Goal: Information Seeking & Learning: Check status

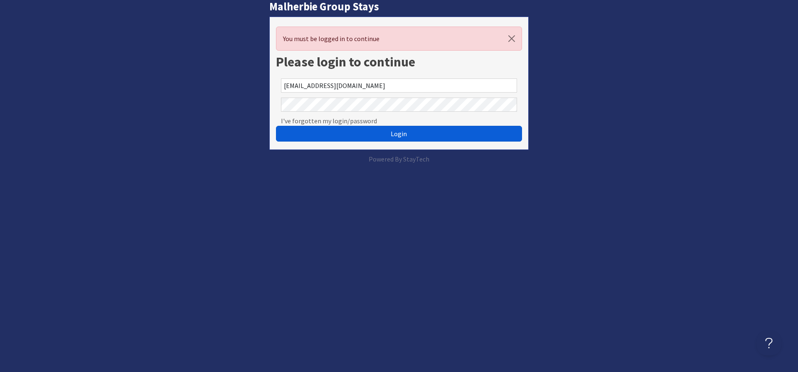
click at [402, 136] on span "Login" at bounding box center [399, 134] width 16 height 8
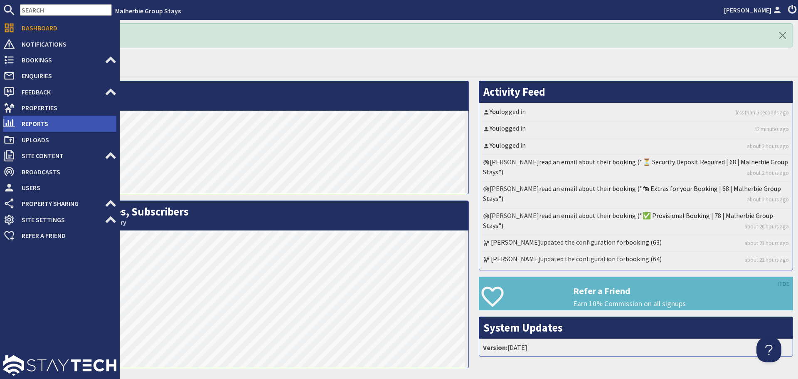
click at [43, 123] on span "Reports" at bounding box center [65, 123] width 101 height 13
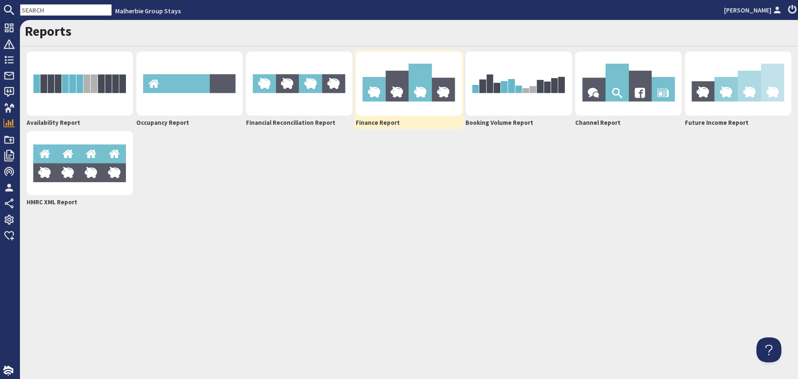
click at [416, 83] on img at bounding box center [409, 84] width 106 height 64
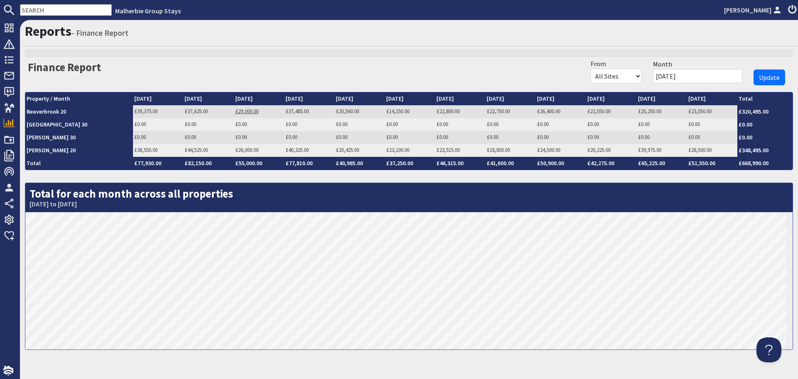
click at [235, 110] on link "£29,000.00" at bounding box center [246, 111] width 23 height 7
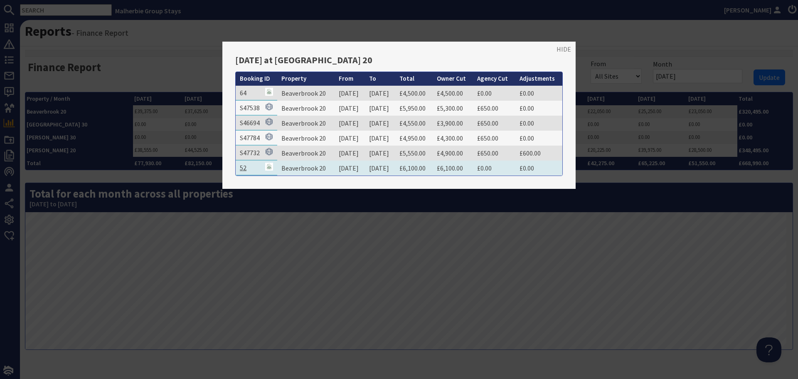
click at [245, 167] on link "52" at bounding box center [243, 167] width 7 height 8
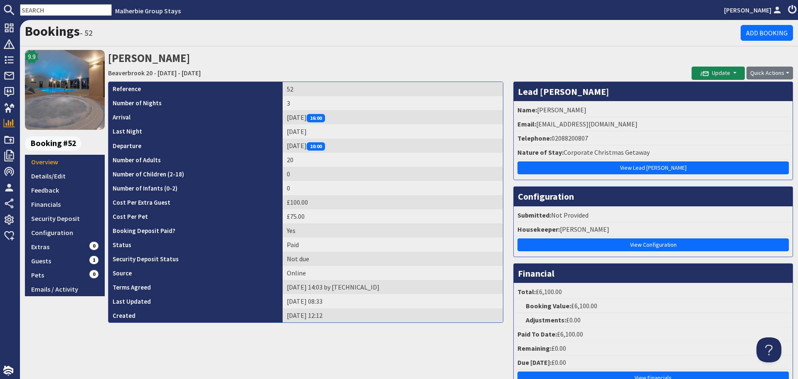
scroll to position [42, 0]
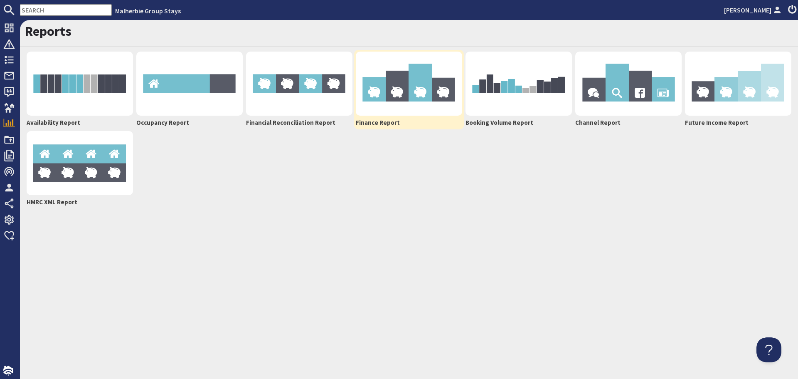
click at [378, 101] on img at bounding box center [409, 84] width 106 height 64
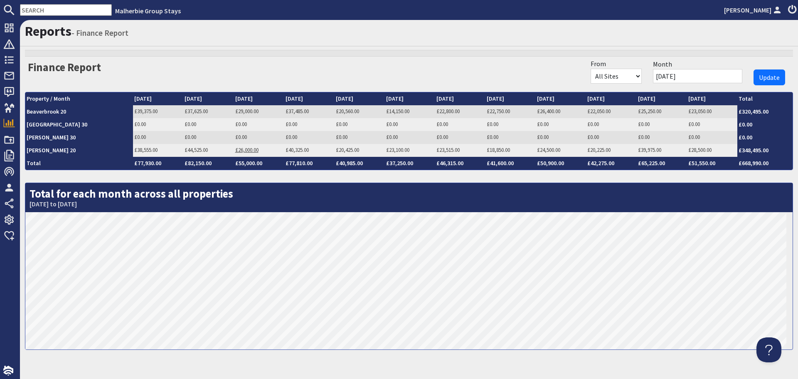
click at [235, 150] on link "£26,000.00" at bounding box center [246, 149] width 23 height 7
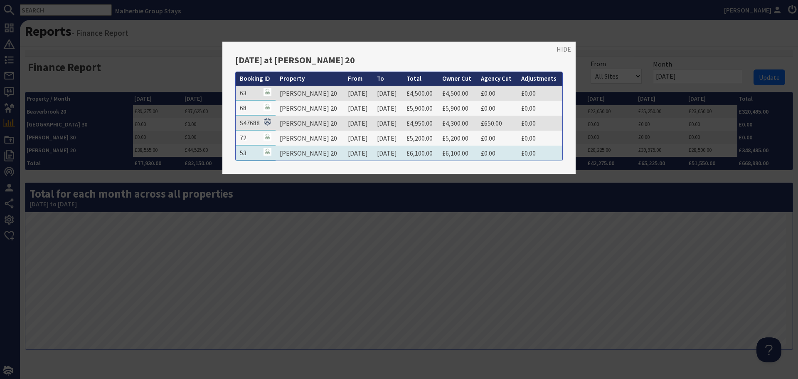
click at [246, 155] on td "53" at bounding box center [256, 152] width 40 height 15
click at [253, 154] on td "53" at bounding box center [256, 152] width 40 height 15
click at [242, 154] on link "53" at bounding box center [243, 152] width 7 height 8
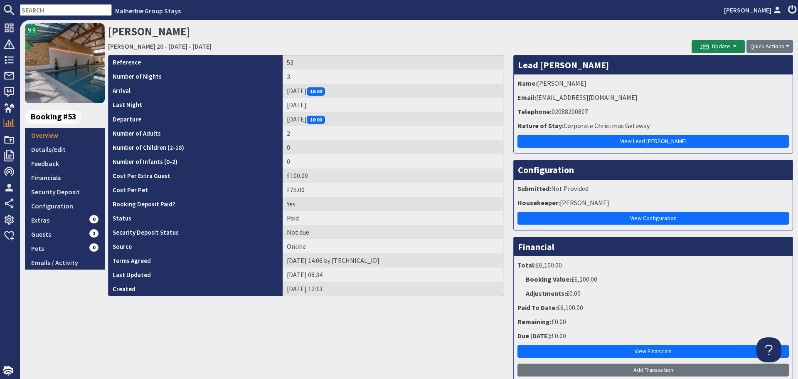
scroll to position [42, 0]
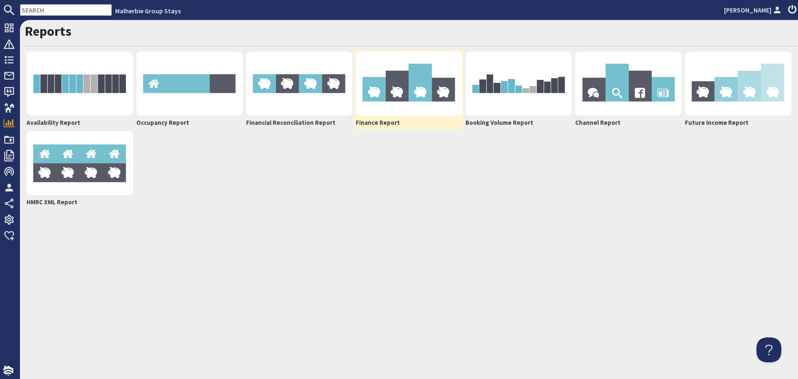
click at [387, 106] on img at bounding box center [409, 84] width 106 height 64
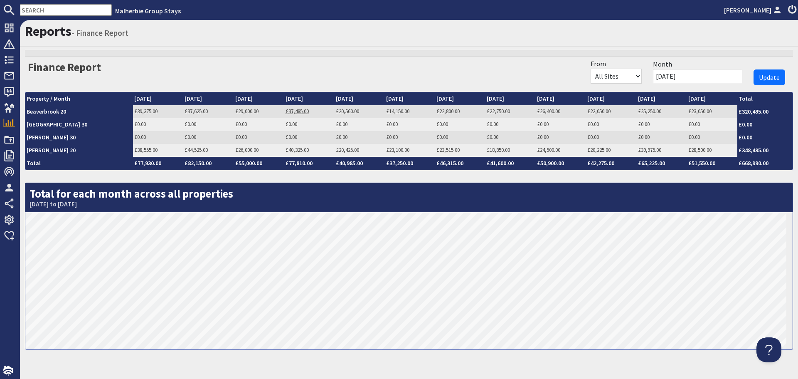
click at [286, 112] on link "£37,485.00" at bounding box center [297, 111] width 23 height 7
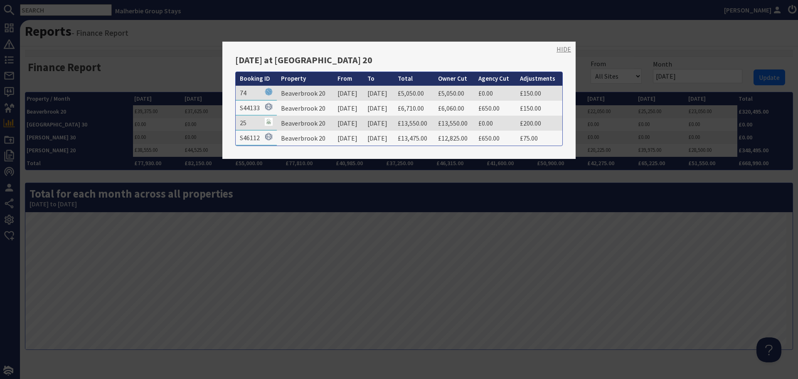
click at [557, 48] on link "HIDE" at bounding box center [564, 49] width 15 height 10
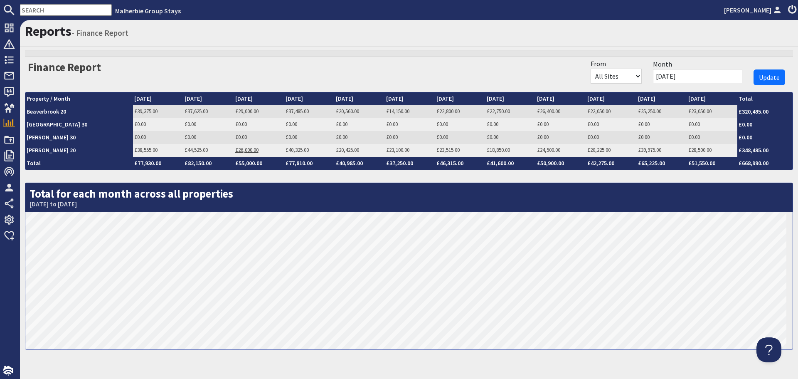
click at [235, 150] on link "£26,000.00" at bounding box center [246, 149] width 23 height 7
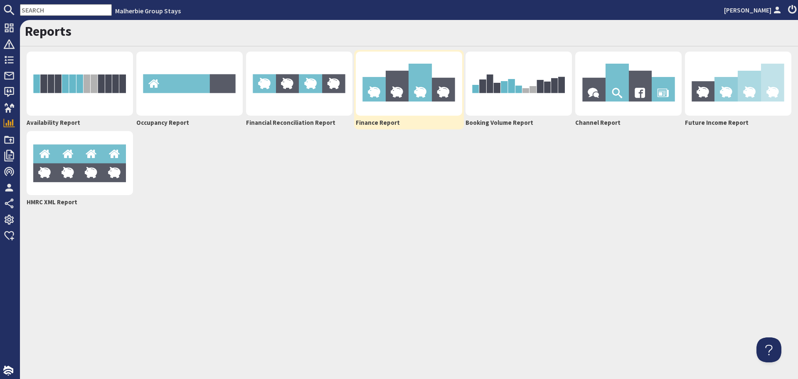
click at [401, 72] on img at bounding box center [409, 84] width 106 height 64
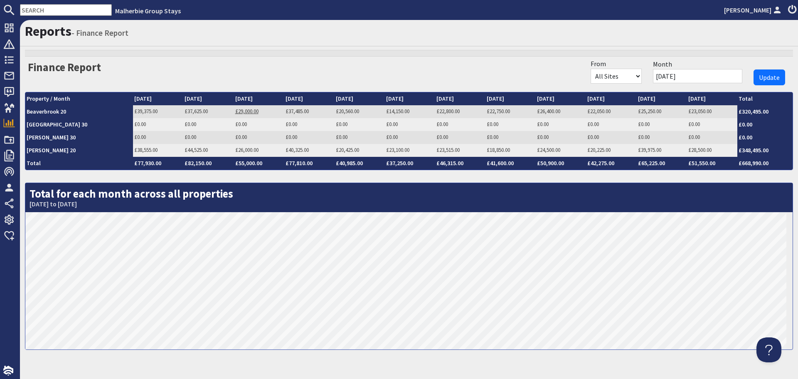
click at [235, 111] on link "£29,000.00" at bounding box center [246, 111] width 23 height 7
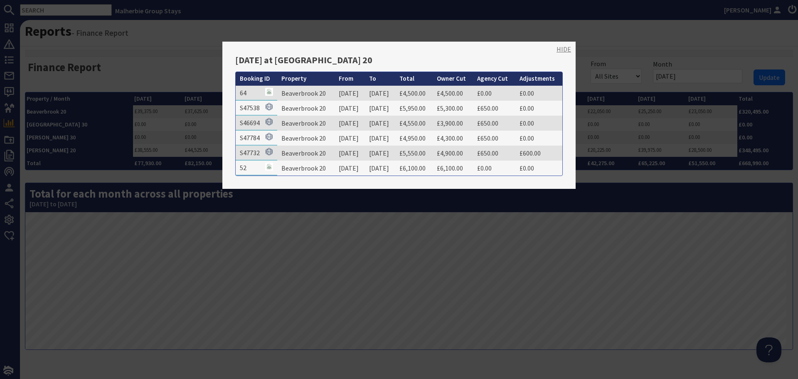
click at [557, 50] on link "HIDE" at bounding box center [564, 49] width 15 height 10
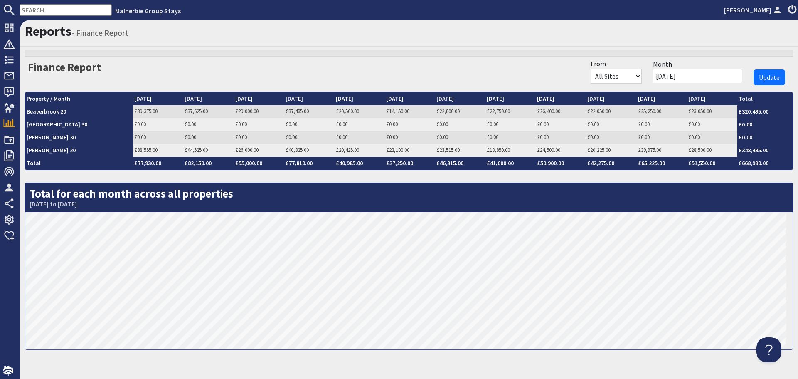
click at [286, 113] on link "£37,485.00" at bounding box center [297, 111] width 23 height 7
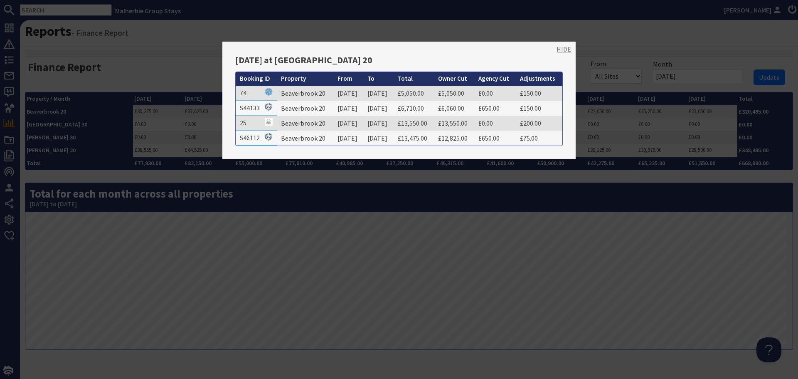
click at [559, 49] on link "HIDE" at bounding box center [564, 49] width 15 height 10
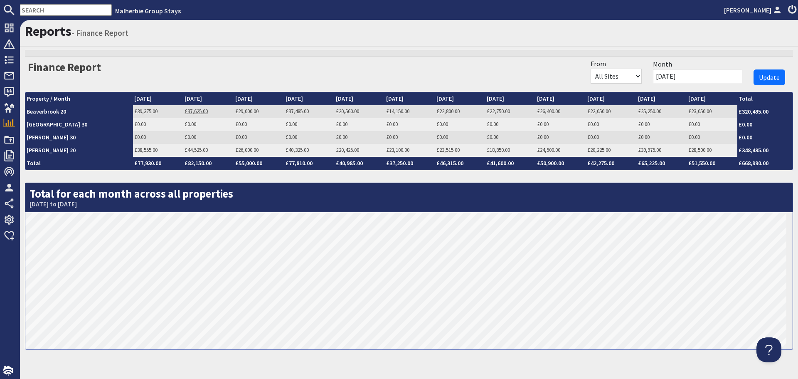
click at [185, 112] on link "£37,625.00" at bounding box center [196, 111] width 23 height 7
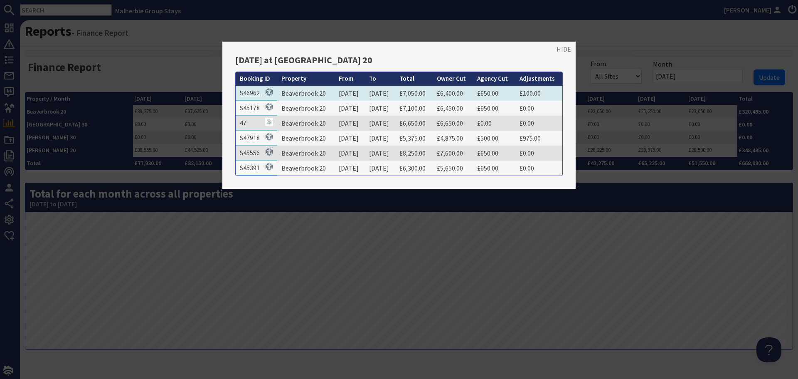
click at [254, 93] on link "S46962" at bounding box center [250, 93] width 20 height 8
click at [557, 47] on link "HIDE" at bounding box center [564, 49] width 15 height 10
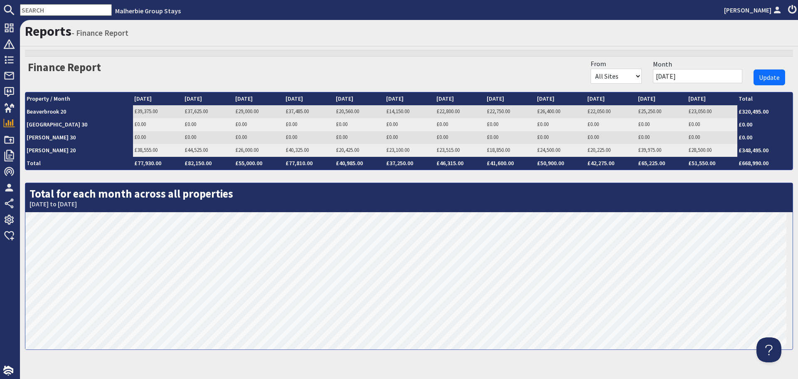
click at [185, 148] on link "£44,525.00" at bounding box center [196, 149] width 23 height 7
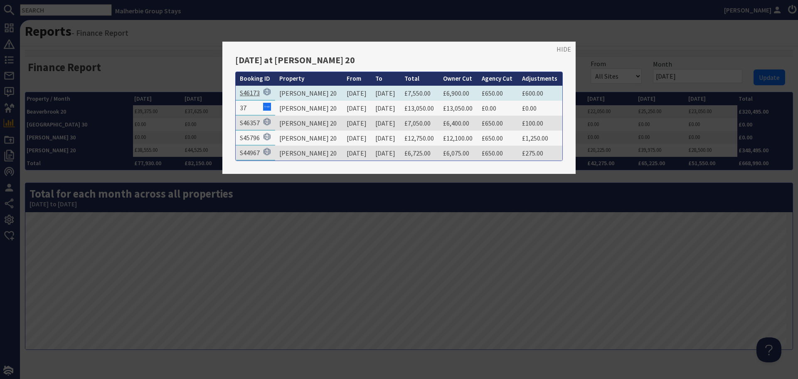
click at [250, 93] on link "S46173" at bounding box center [250, 93] width 20 height 8
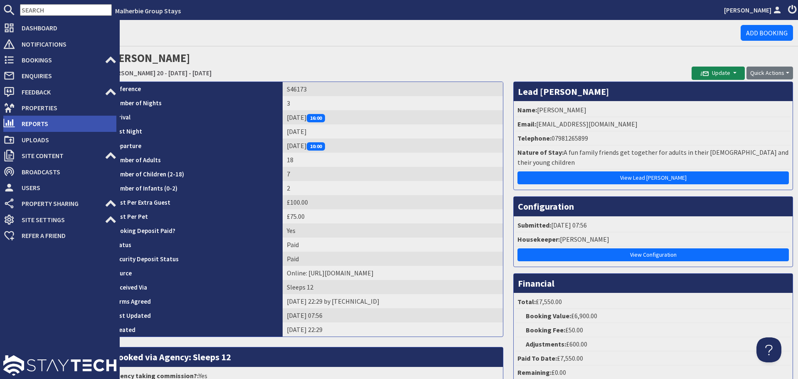
click at [26, 125] on span "Reports" at bounding box center [65, 123] width 101 height 13
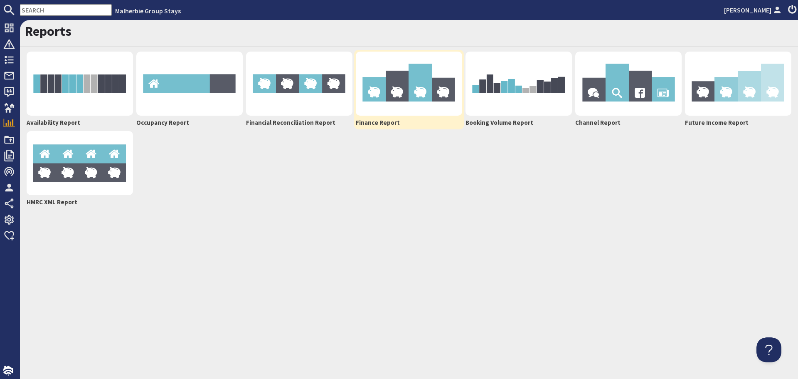
click at [439, 94] on img at bounding box center [409, 84] width 106 height 64
